Goal: Book appointment/travel/reservation

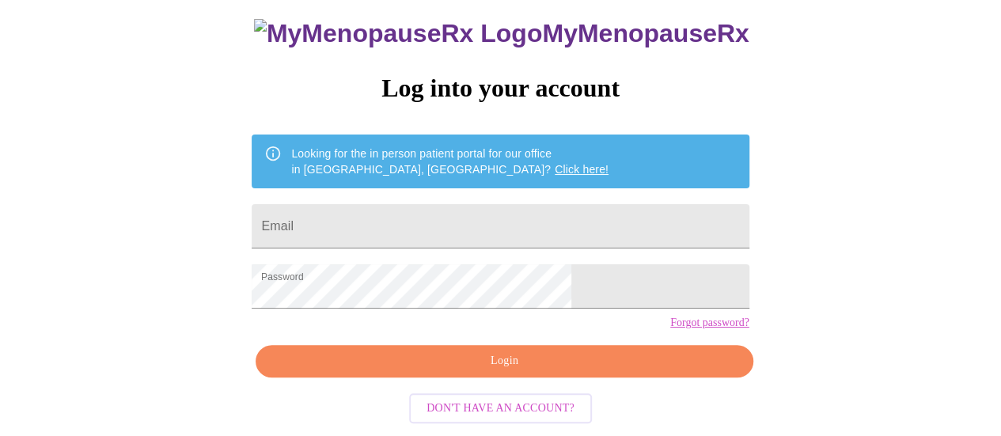
scroll to position [121, 0]
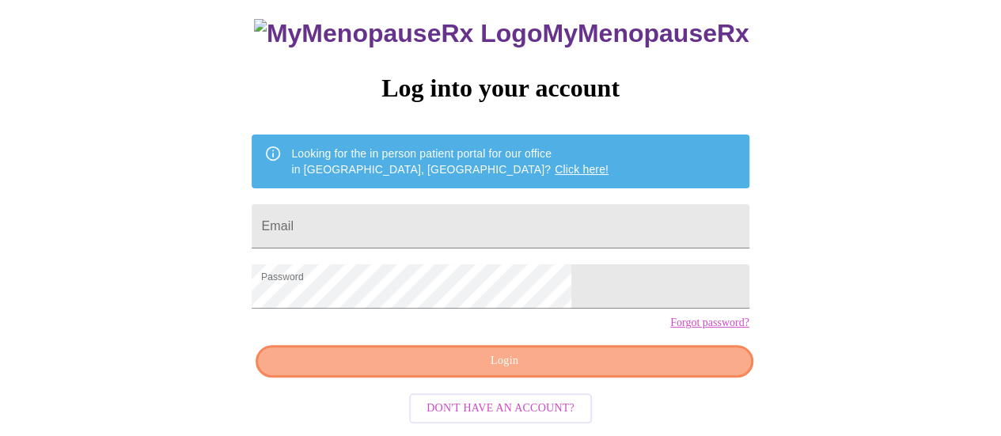
click at [598, 371] on span "Login" at bounding box center [504, 361] width 461 height 20
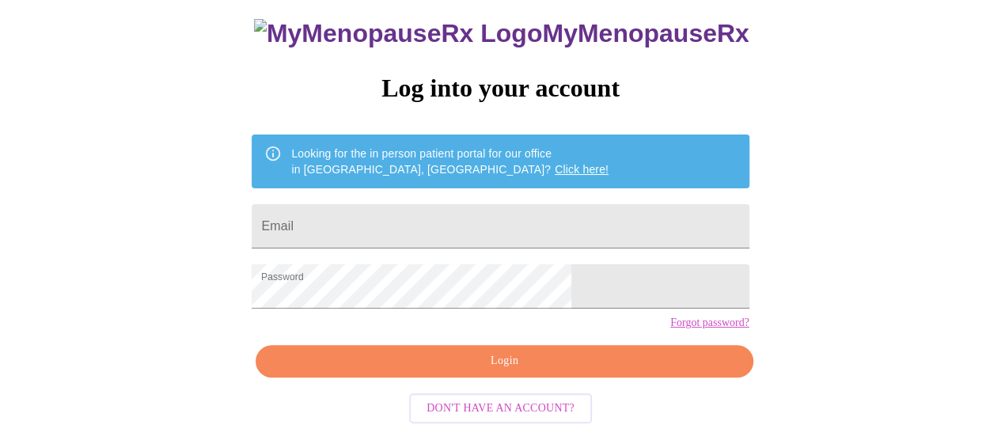
click at [607, 359] on span "Login" at bounding box center [504, 361] width 461 height 20
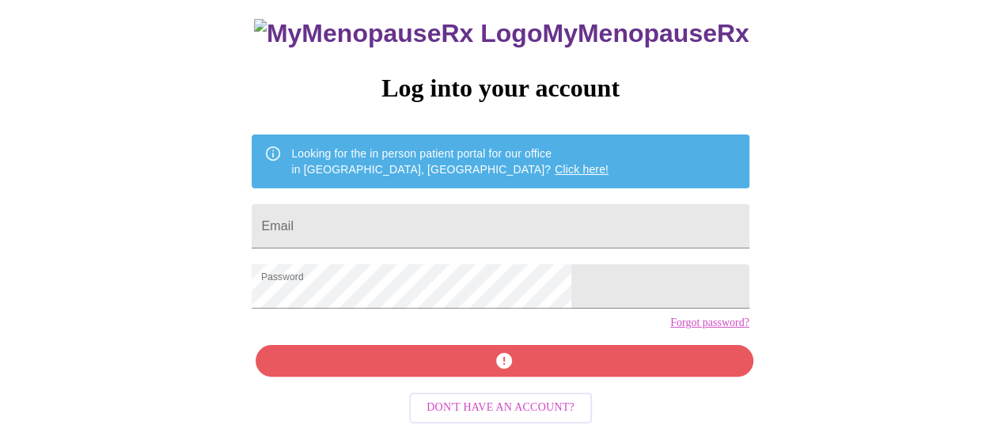
click at [607, 359] on div "MyMenopauseRx Log into your account Looking for the in person patient portal fo…" at bounding box center [500, 212] width 529 height 436
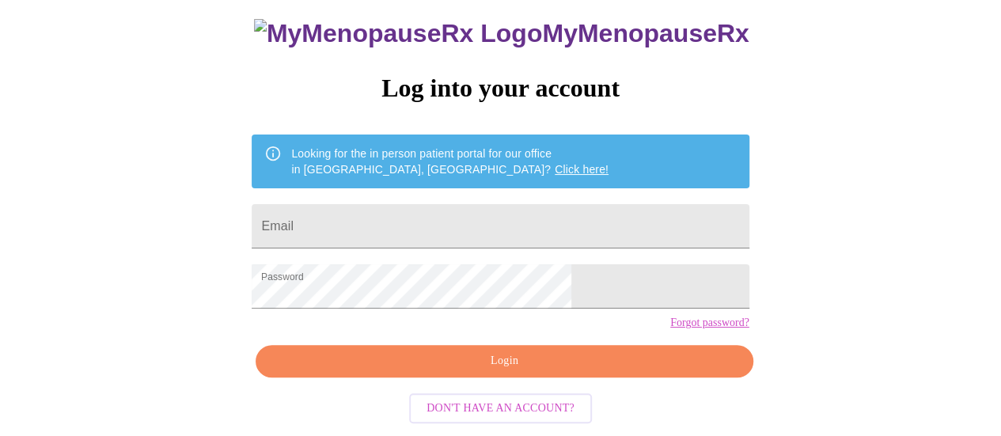
scroll to position [121, 0]
click at [531, 204] on input "Email" at bounding box center [500, 226] width 497 height 44
type input "annewaltonmusic@gmail.com"
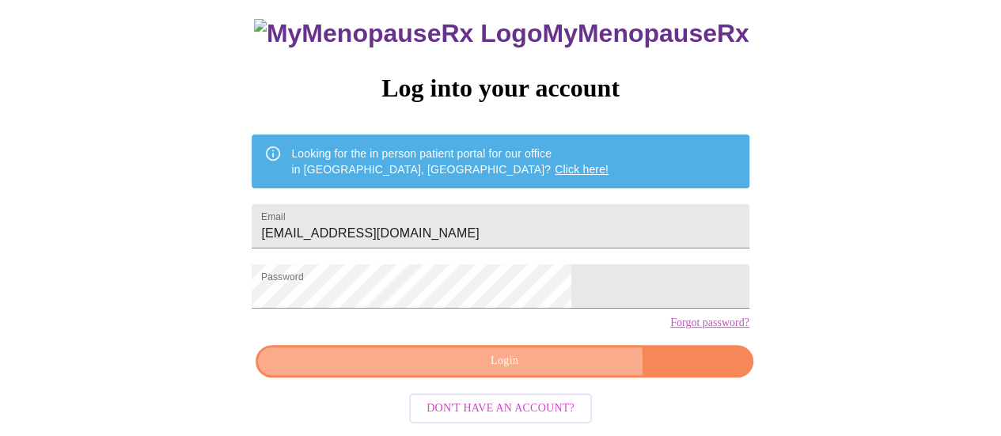
click at [538, 368] on span "Login" at bounding box center [504, 361] width 461 height 20
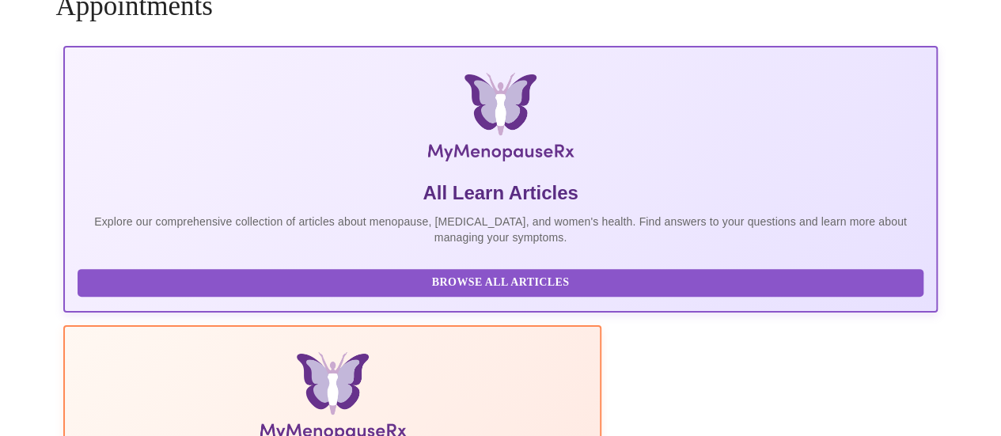
scroll to position [120, 0]
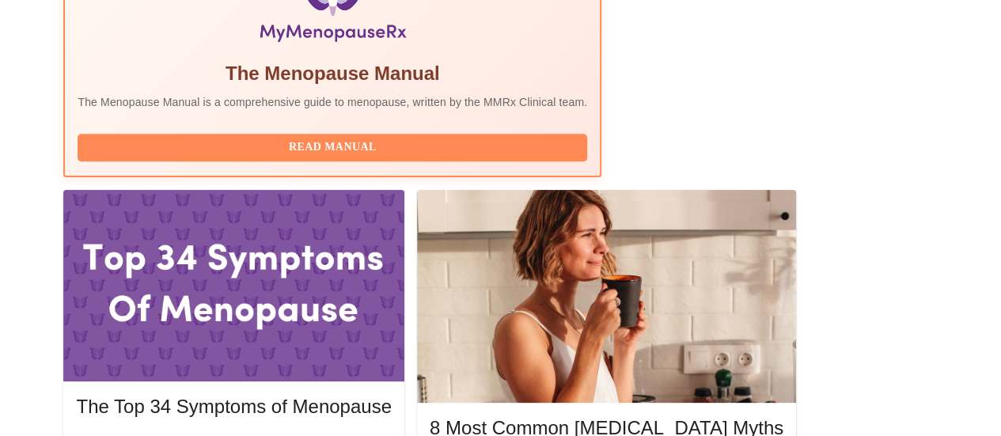
scroll to position [607, 0]
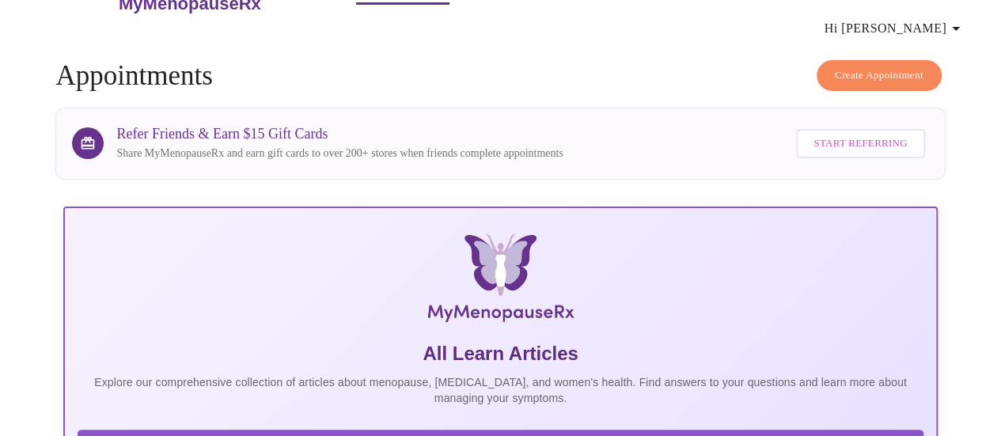
scroll to position [0, 0]
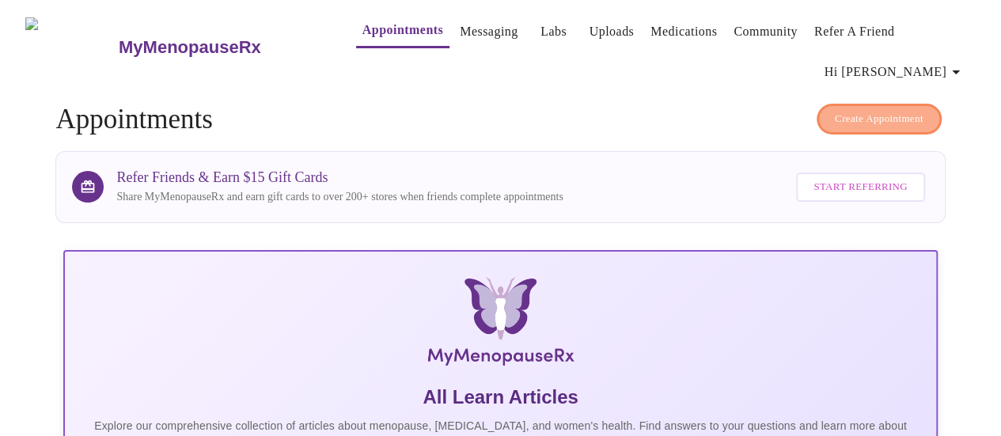
click at [896, 110] on span "Create Appointment" at bounding box center [879, 119] width 89 height 18
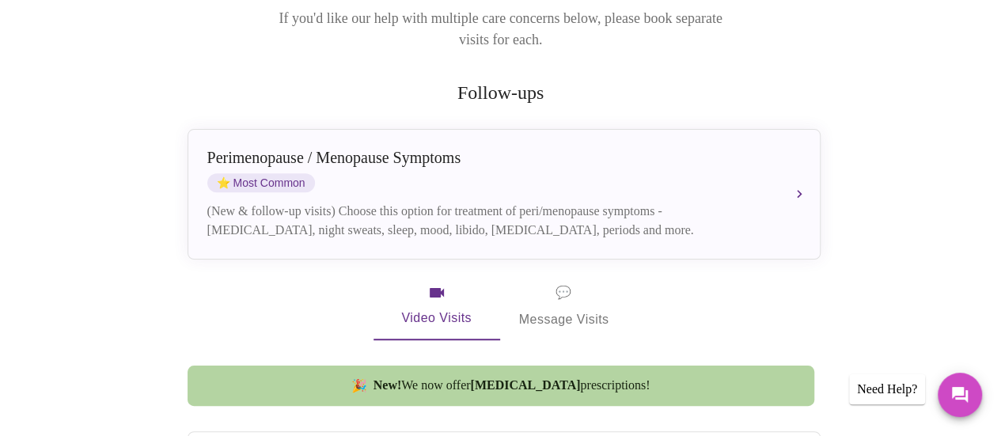
scroll to position [255, 0]
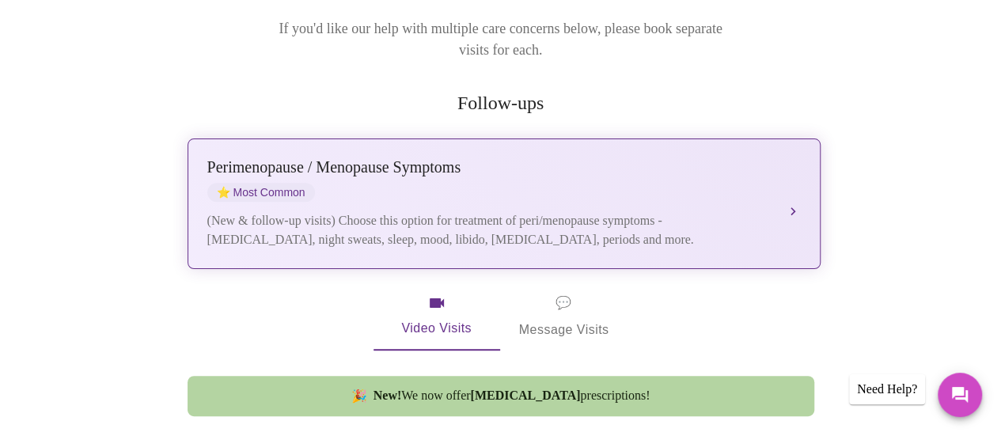
click at [799, 158] on div "Perimenopause / Menopause Symptoms ⭐ Most Common (New & follow-up visits) Choos…" at bounding box center [504, 203] width 594 height 91
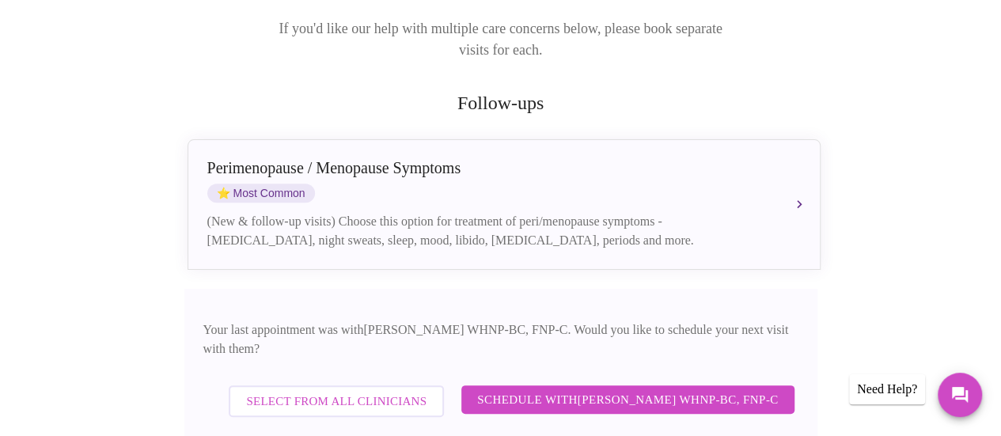
click at [702, 389] on span "Schedule with Jenny Kowalczyk WHNP-BC, FNP-C" at bounding box center [627, 399] width 301 height 21
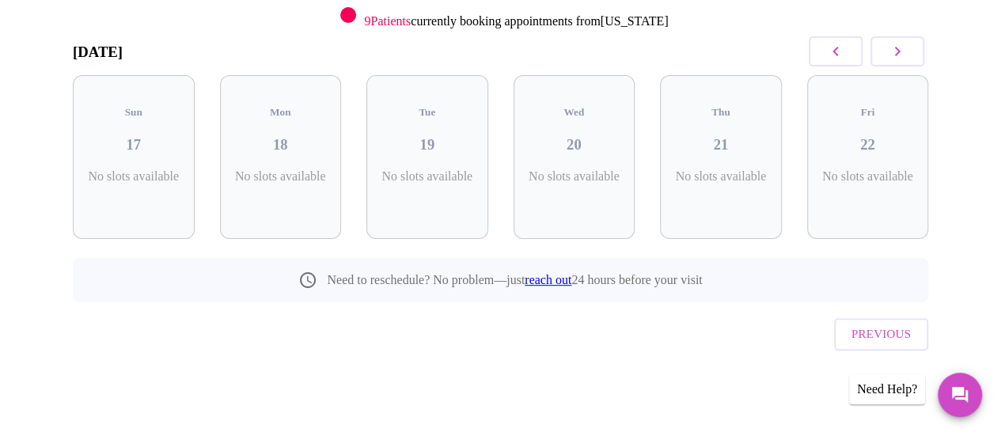
scroll to position [185, 0]
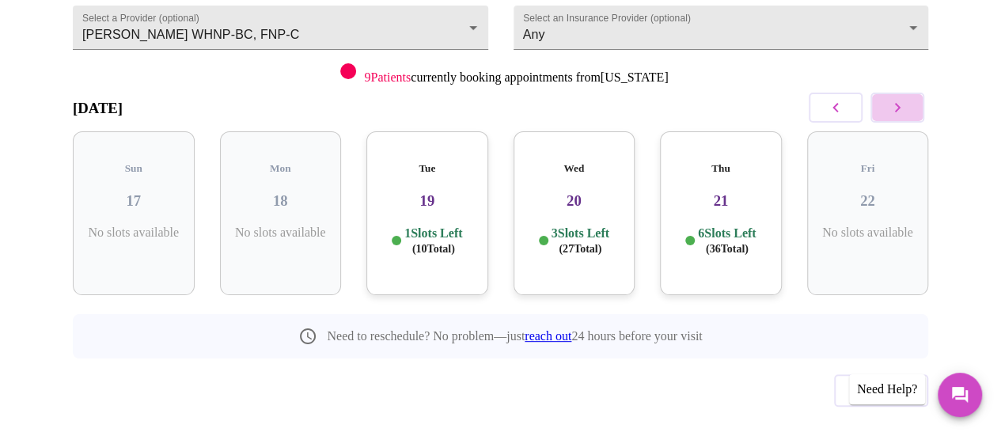
click at [907, 98] on icon "button" at bounding box center [897, 107] width 19 height 19
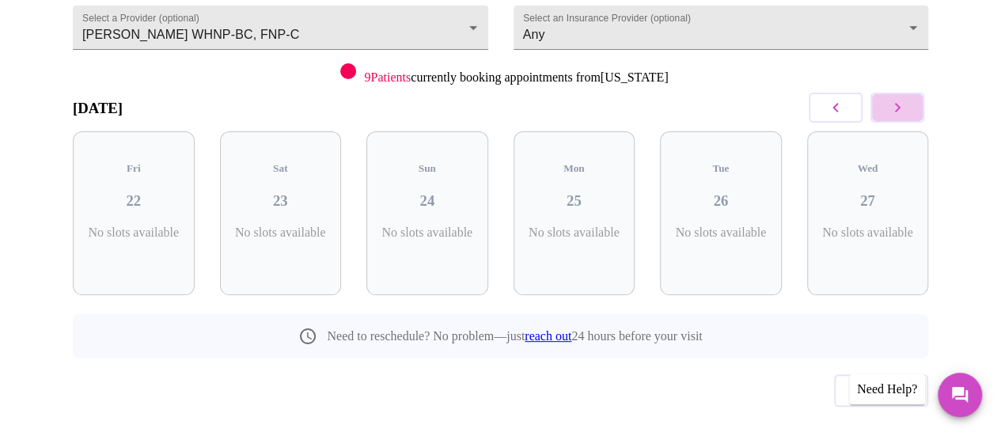
click at [907, 98] on icon "button" at bounding box center [897, 107] width 19 height 19
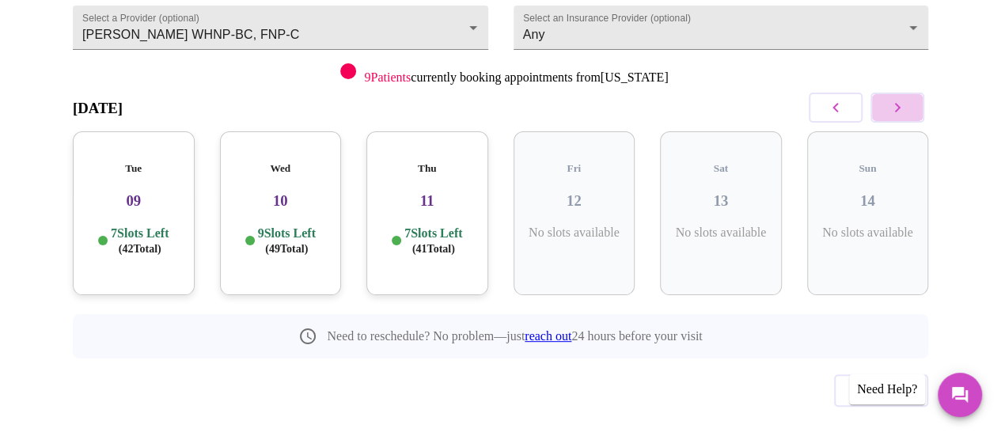
click at [907, 98] on icon "button" at bounding box center [897, 107] width 19 height 19
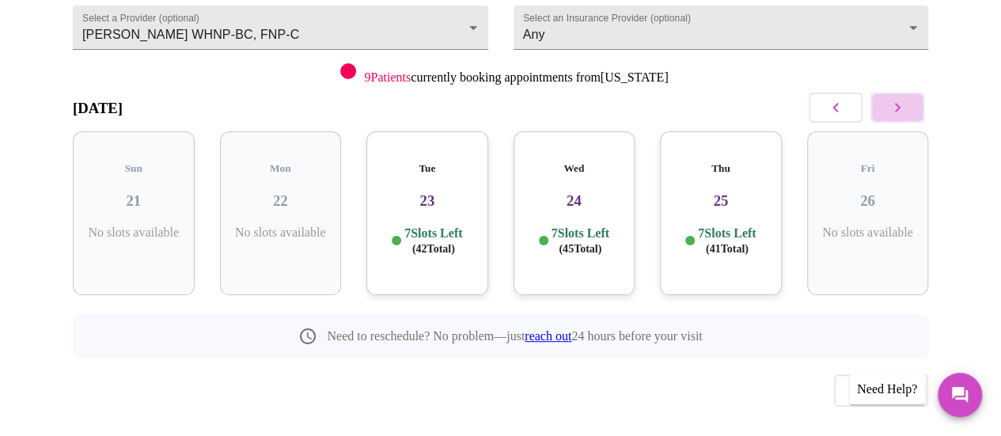
click at [907, 98] on icon "button" at bounding box center [897, 107] width 19 height 19
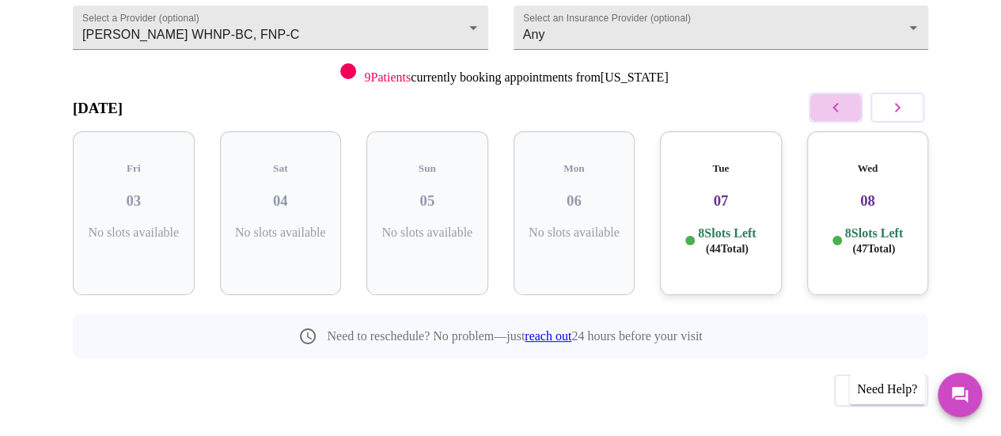
click at [827, 93] on button "button" at bounding box center [836, 108] width 54 height 30
click at [572, 192] on h3 "30" at bounding box center [574, 200] width 97 height 17
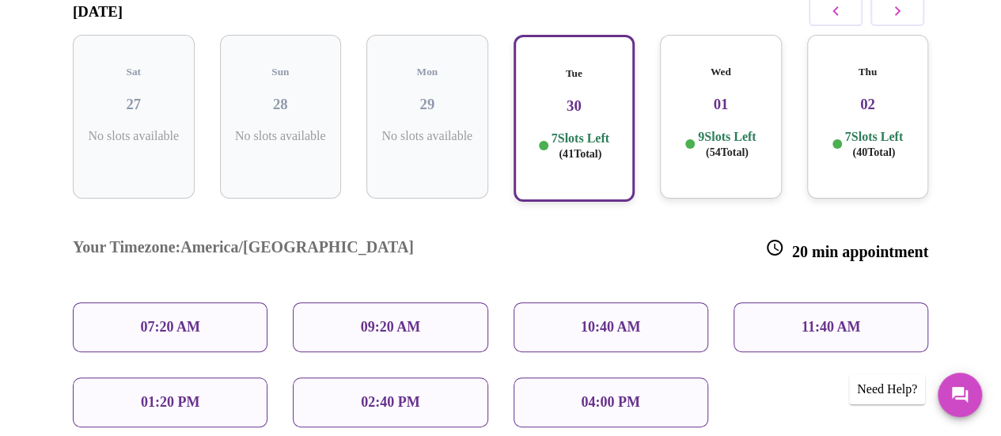
scroll to position [280, 0]
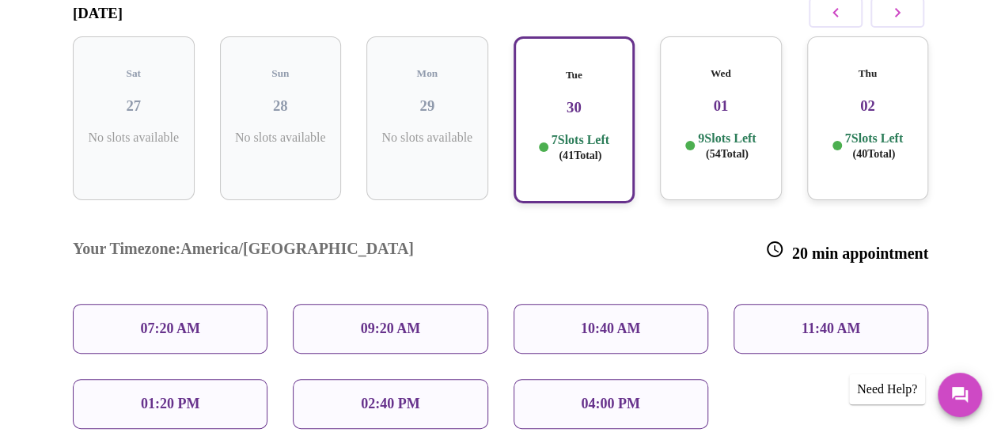
click at [769, 97] on h3 "01" at bounding box center [721, 105] width 97 height 17
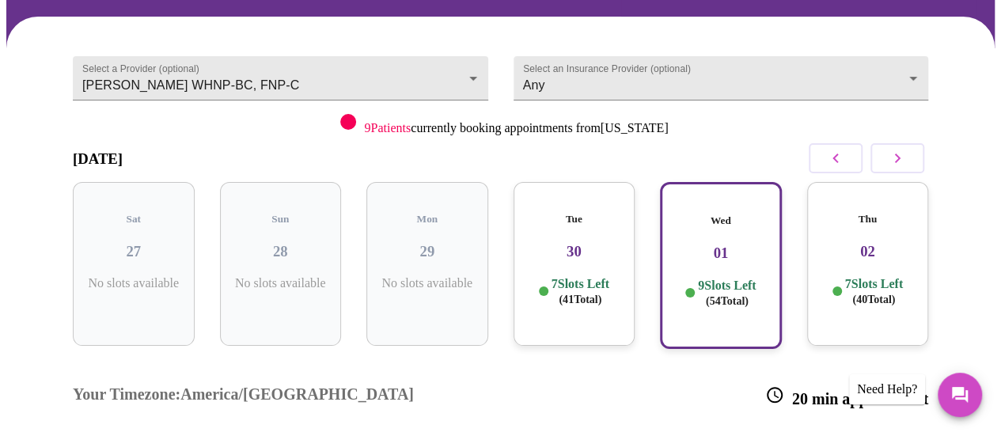
scroll to position [135, 0]
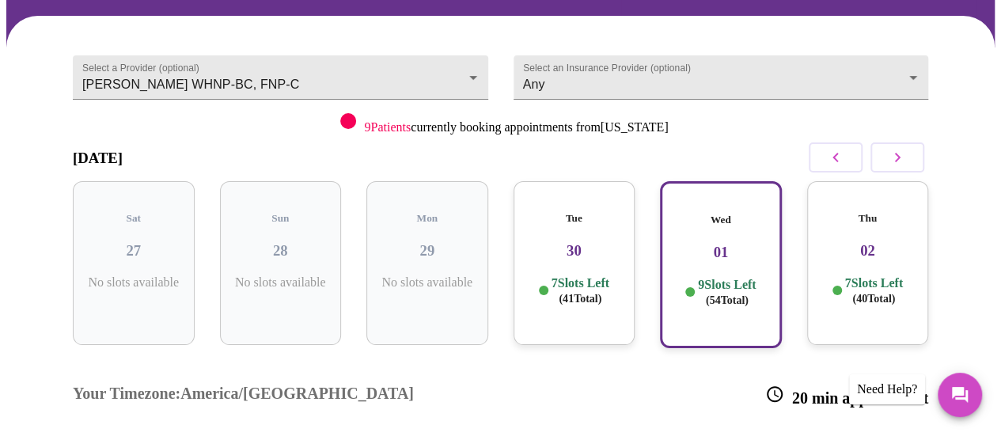
click at [904, 148] on icon "button" at bounding box center [897, 157] width 19 height 19
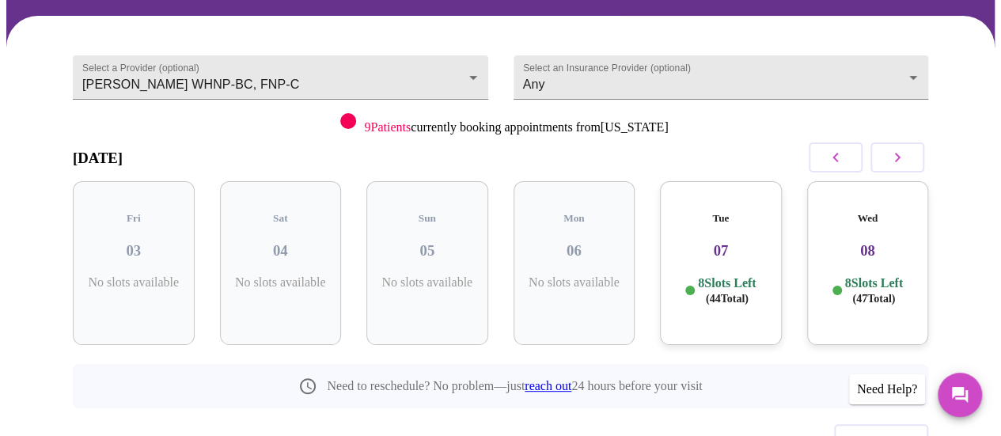
click at [839, 148] on icon "button" at bounding box center [835, 157] width 19 height 19
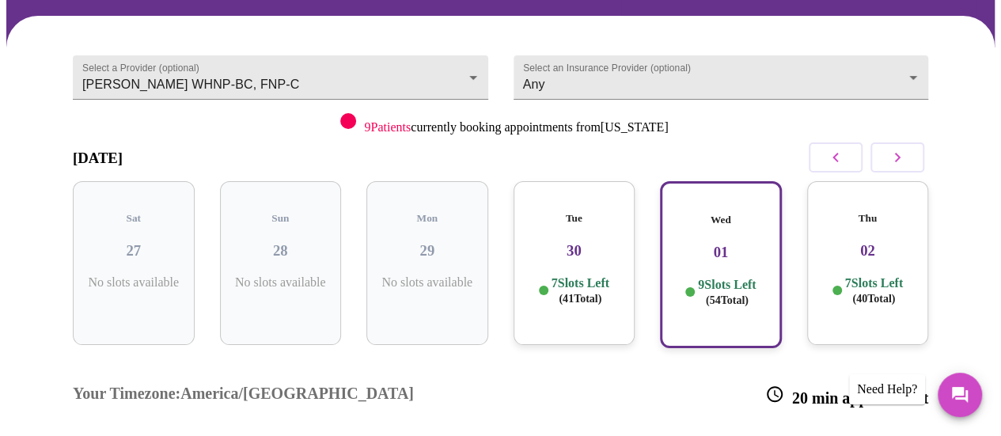
click at [600, 242] on h3 "30" at bounding box center [574, 250] width 97 height 17
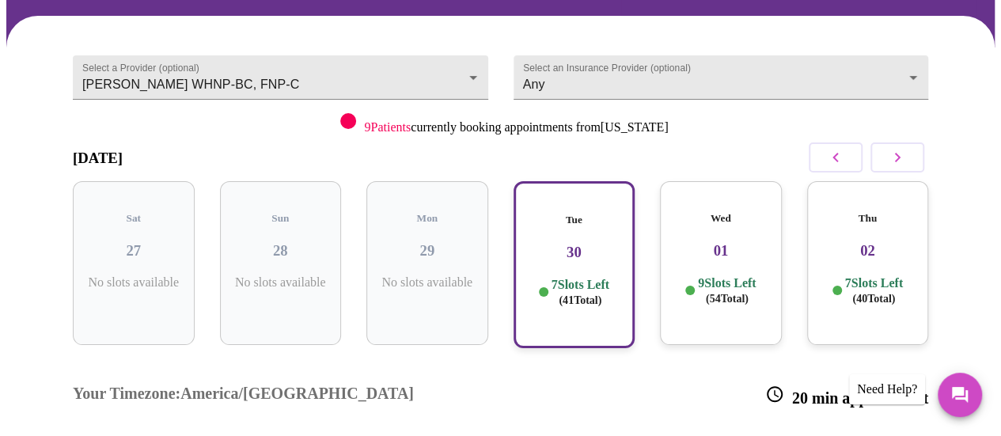
click at [600, 244] on h3 "30" at bounding box center [574, 252] width 93 height 17
click at [722, 242] on h3 "01" at bounding box center [721, 250] width 97 height 17
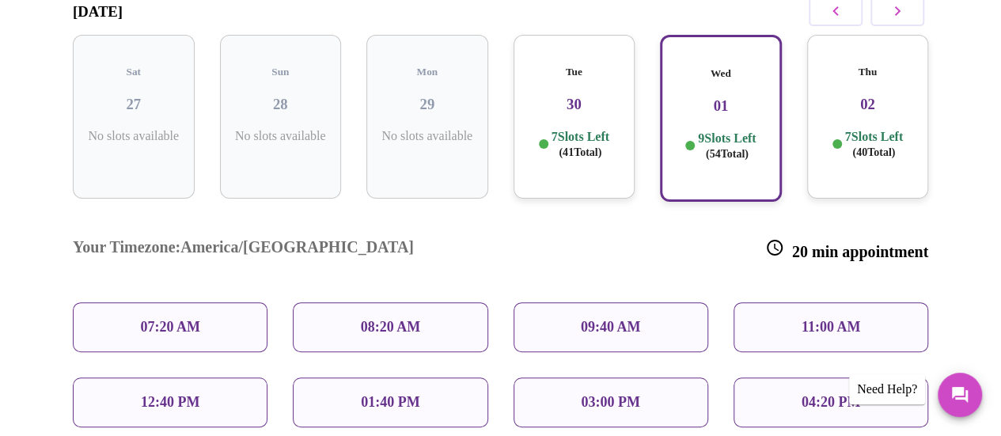
scroll to position [283, 0]
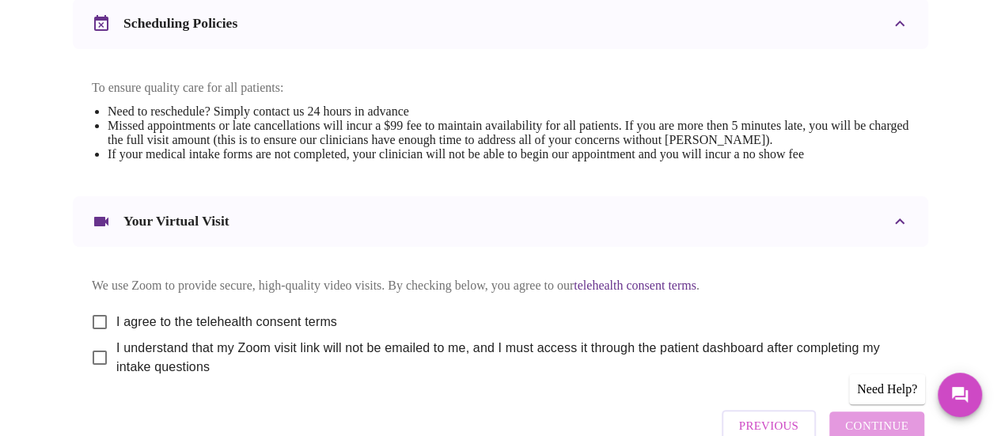
scroll to position [716, 0]
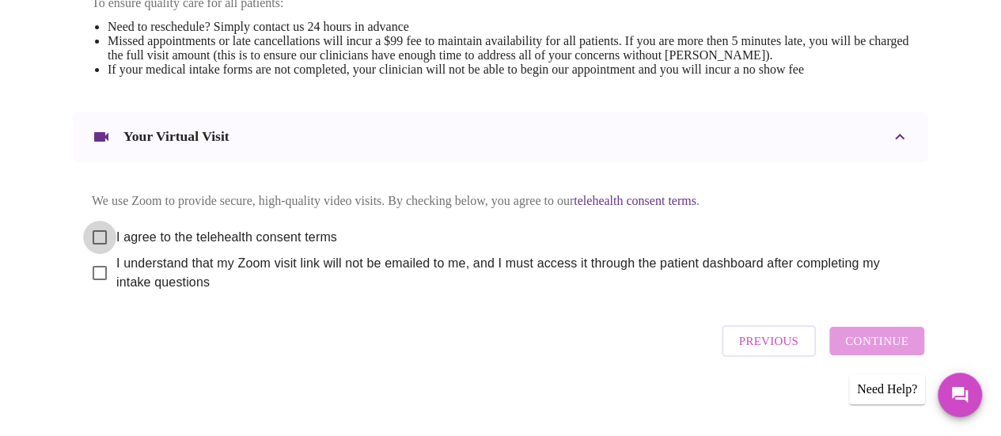
click at [92, 222] on input "I agree to the telehealth consent terms" at bounding box center [99, 237] width 33 height 33
checkbox input "true"
click at [91, 268] on input "I understand that my Zoom visit link will not be emailed to me, and I must acce…" at bounding box center [99, 272] width 33 height 33
checkbox input "true"
click at [864, 334] on span "Continue" at bounding box center [876, 341] width 63 height 21
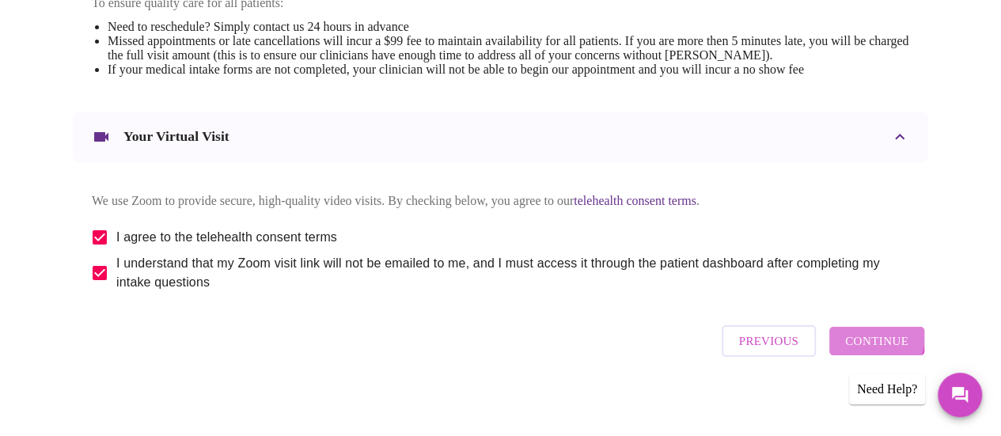
scroll to position [237, 0]
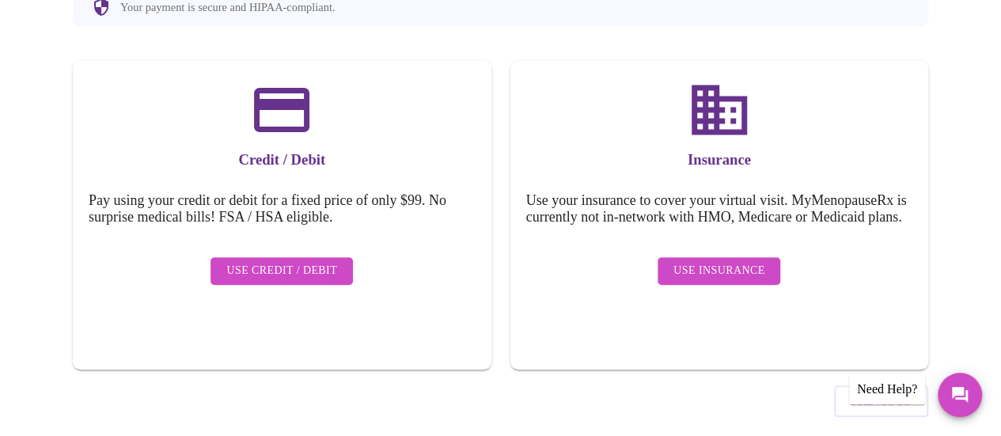
click at [710, 261] on span "Use Insurance" at bounding box center [719, 271] width 91 height 20
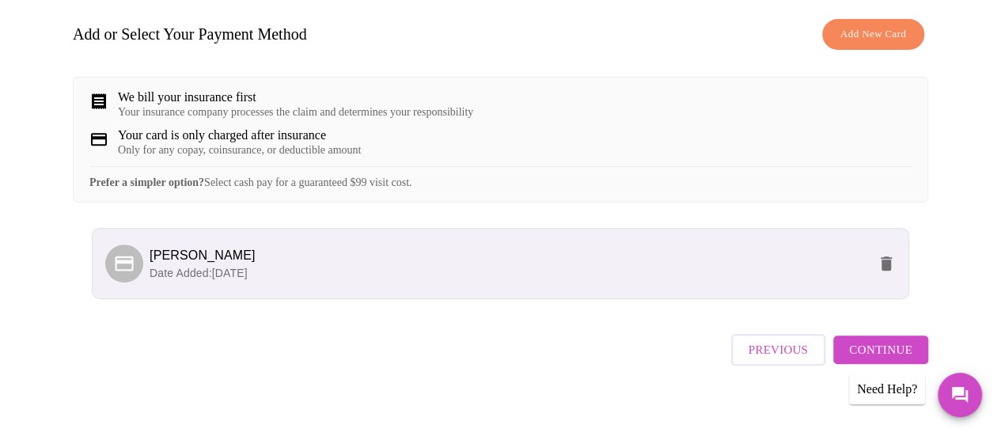
scroll to position [250, 0]
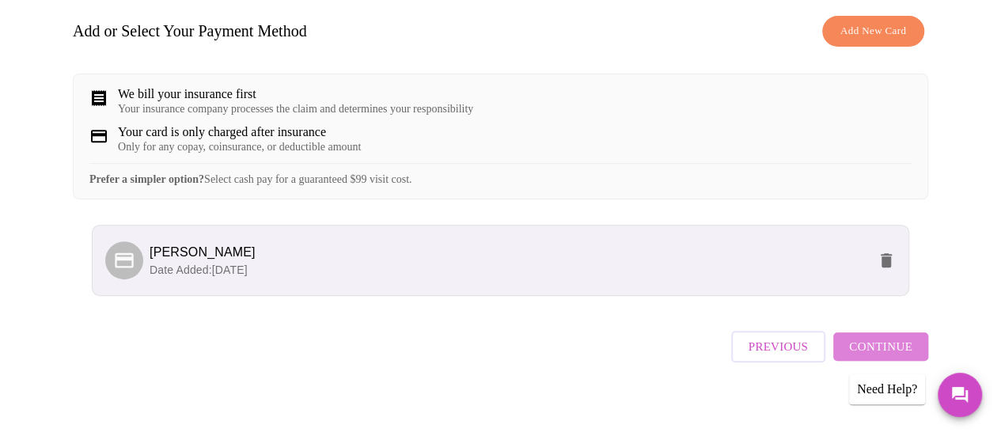
click at [905, 336] on span "Continue" at bounding box center [880, 346] width 63 height 21
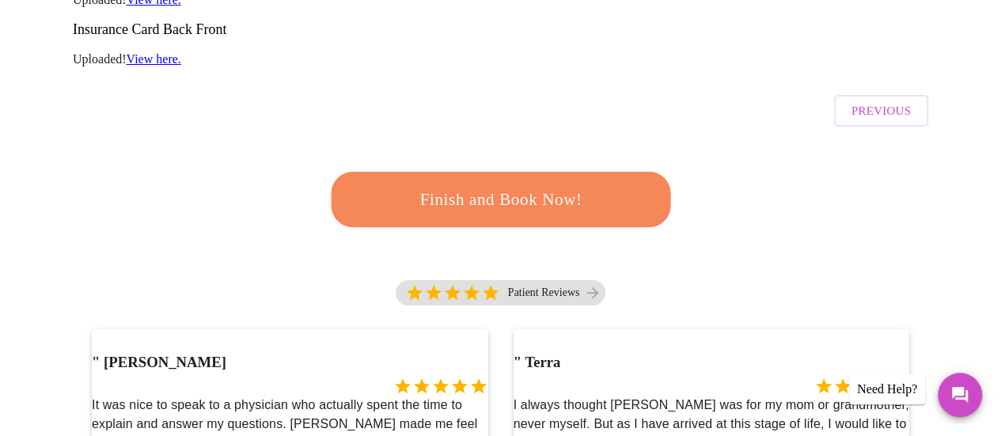
scroll to position [417, 0]
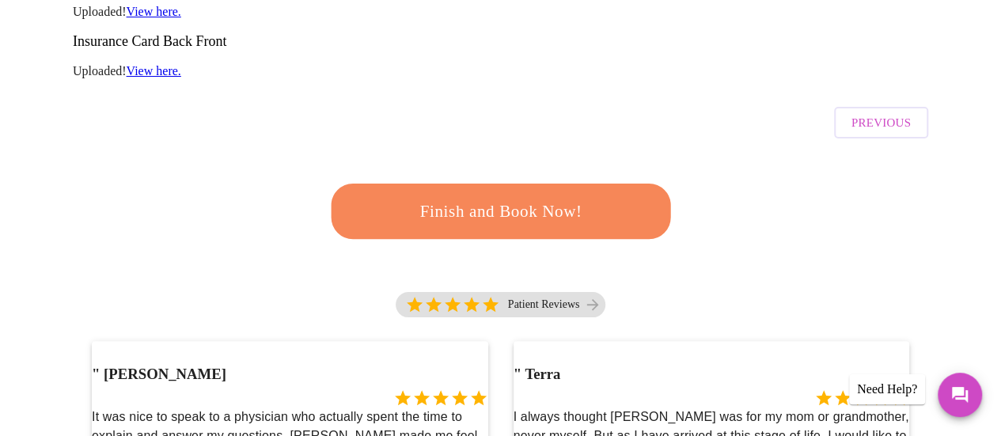
click at [517, 196] on span "Finish and Book Now!" at bounding box center [500, 210] width 297 height 29
